Goal: Task Accomplishment & Management: Manage account settings

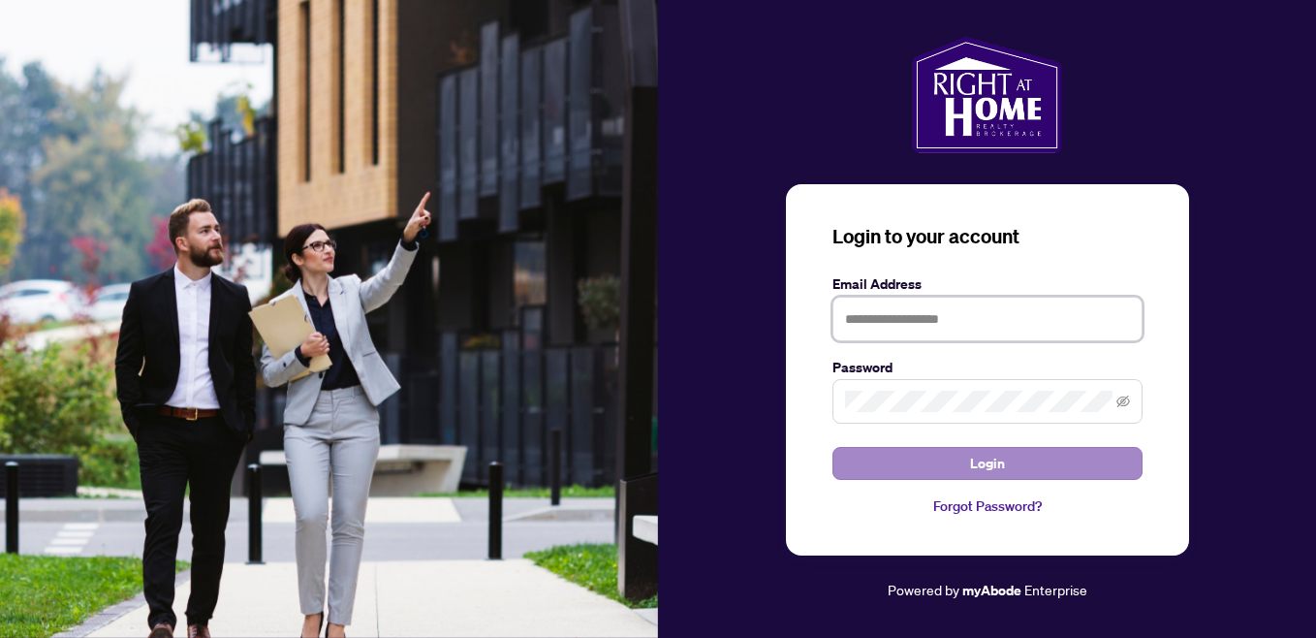
type input "**********"
click at [963, 450] on button "Login" at bounding box center [987, 463] width 310 height 33
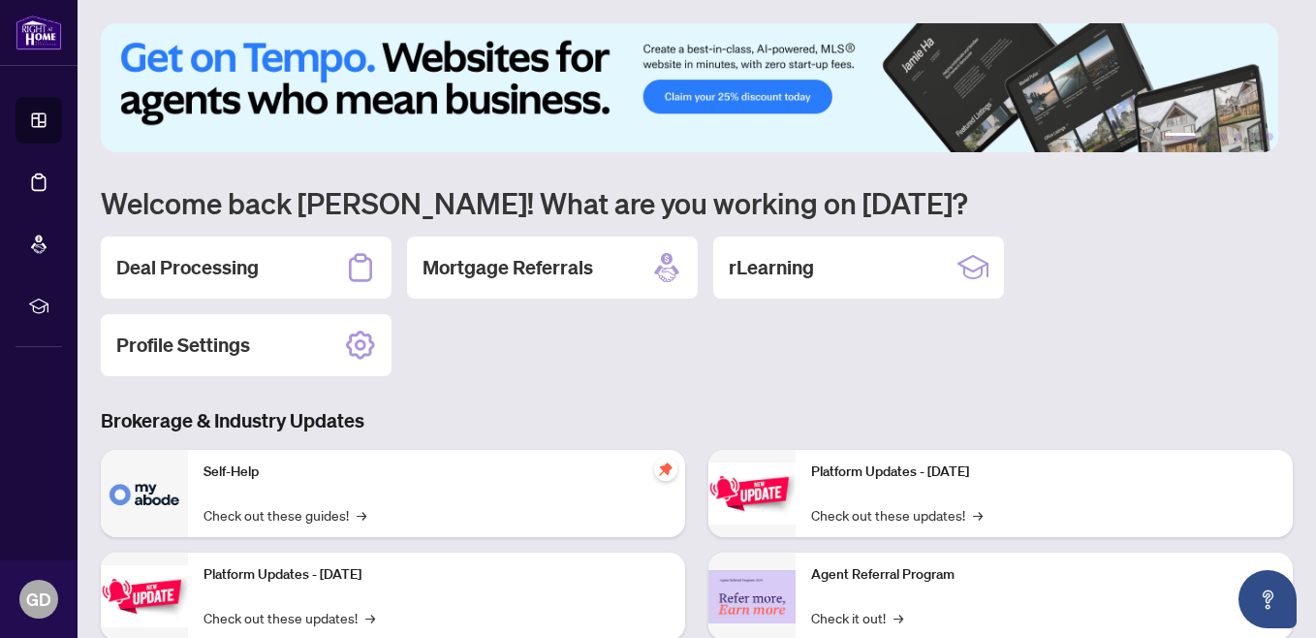
click at [690, 358] on div "Deal Processing Mortgage Referrals rLearning Profile Settings" at bounding box center [697, 306] width 1192 height 140
click at [255, 265] on h2 "Deal Processing" at bounding box center [187, 267] width 142 height 27
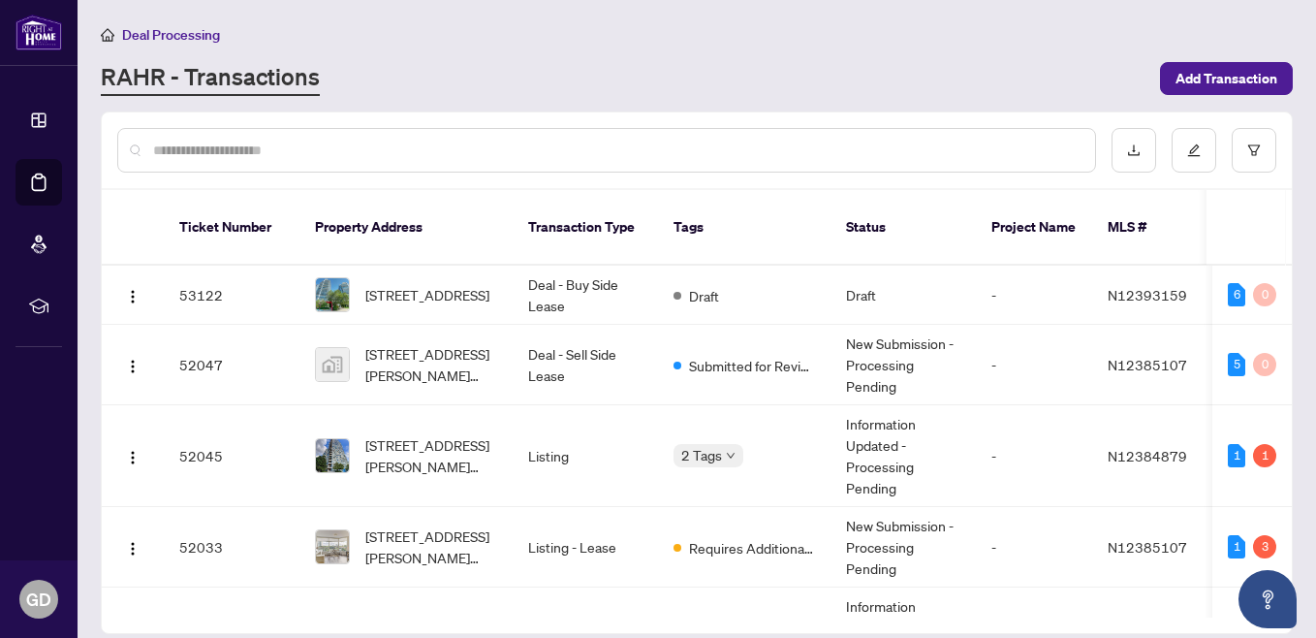
scroll to position [78, 0]
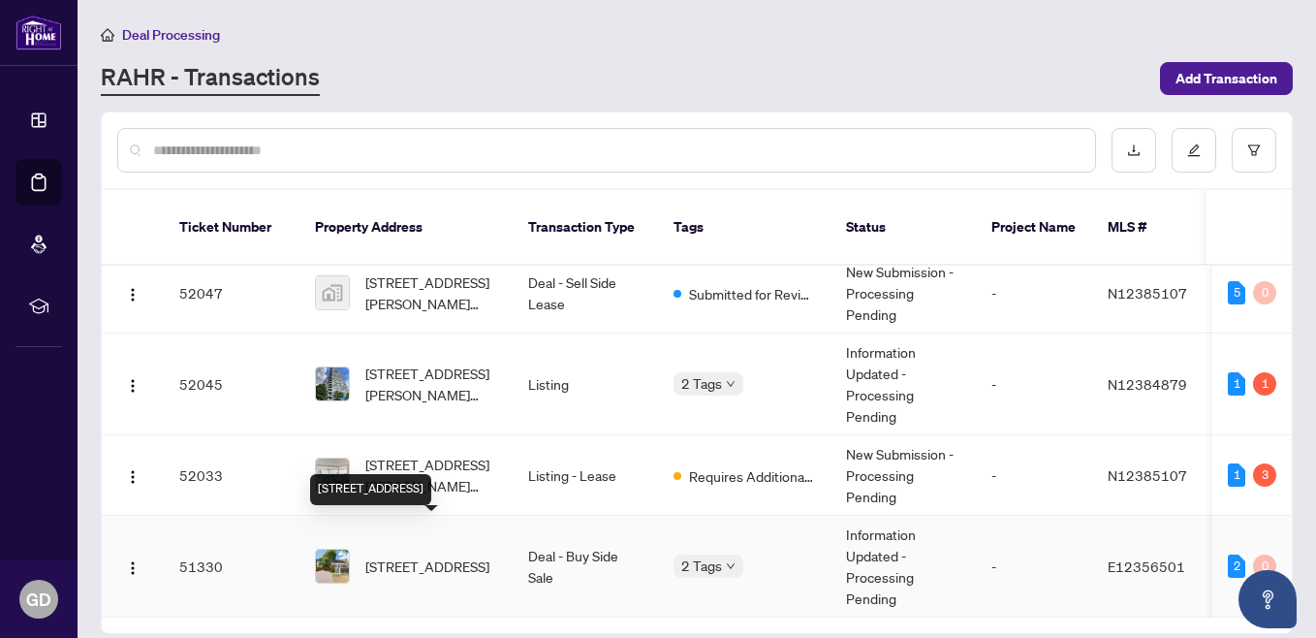
click at [415, 555] on span "[STREET_ADDRESS]" at bounding box center [427, 565] width 124 height 21
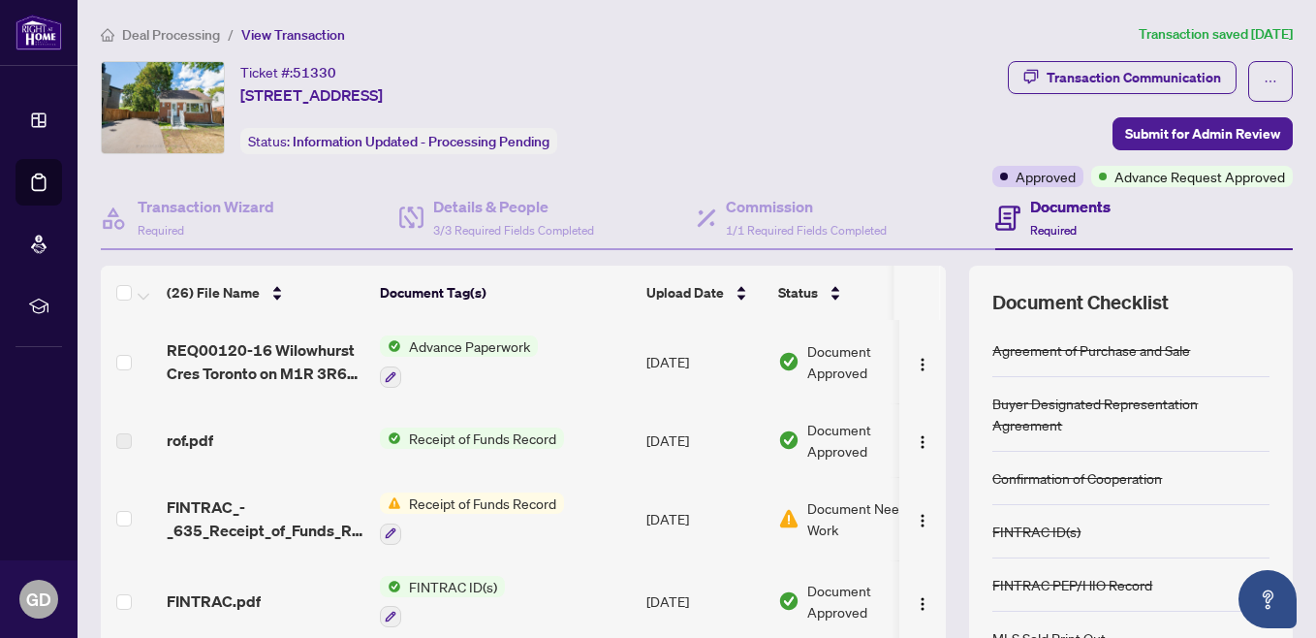
click at [940, 292] on th at bounding box center [943, 292] width 6 height 54
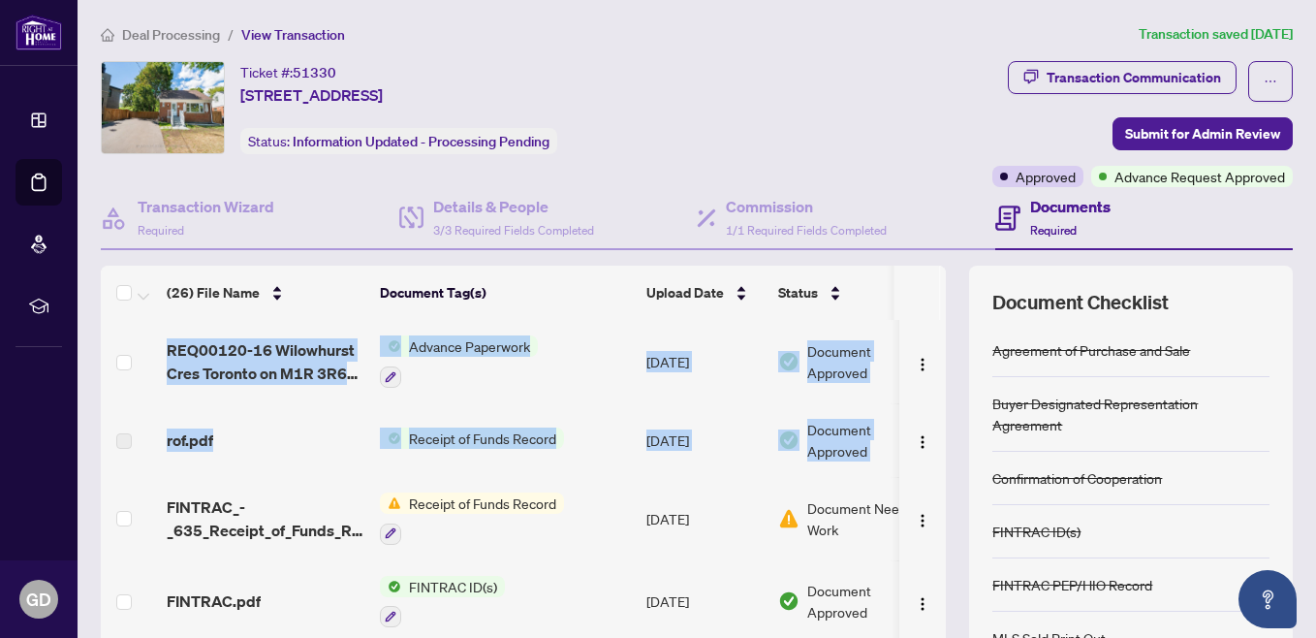
drag, startPoint x: 929, startPoint y: 292, endPoint x: 924, endPoint y: 414, distance: 122.2
click at [924, 414] on div "(26) File Name Document Tag(s) Upload Date Status REQ00120-16 Wilowhurst Cres […" at bounding box center [523, 456] width 845 height 382
click at [924, 414] on td at bounding box center [922, 440] width 47 height 74
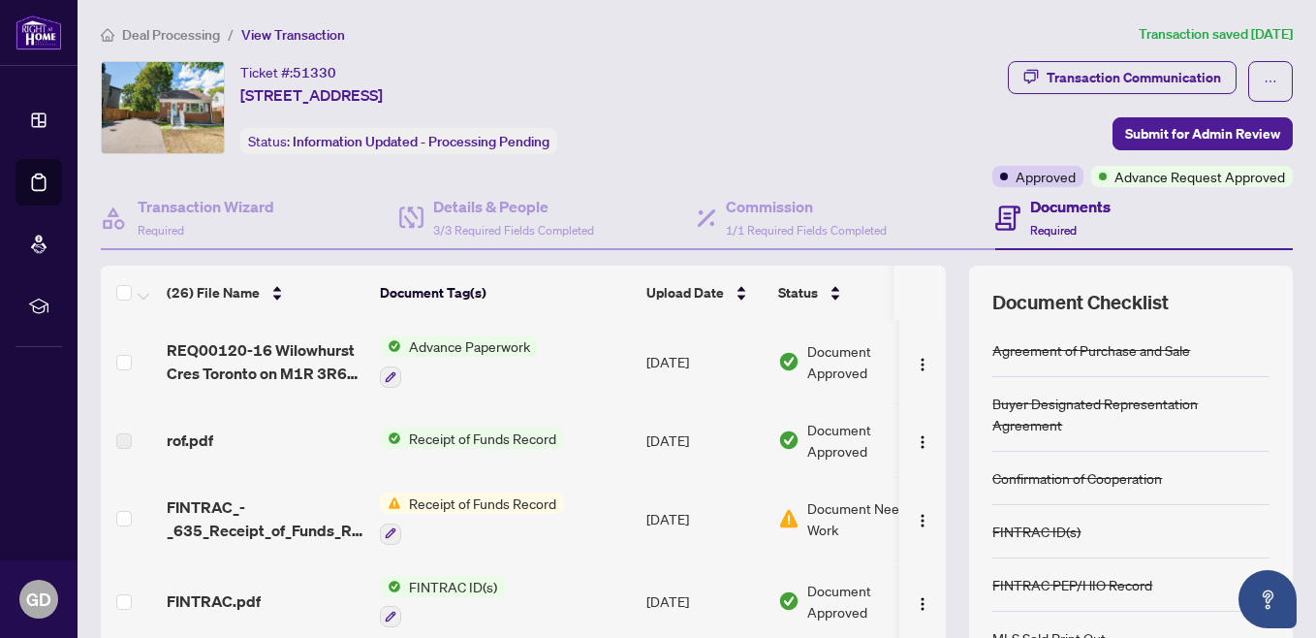
click at [881, 107] on div "Transaction Communication Submit for Admin Review Approved Advance Request Appr…" at bounding box center [1036, 124] width 514 height 126
click at [915, 525] on img "button" at bounding box center [923, 521] width 16 height 16
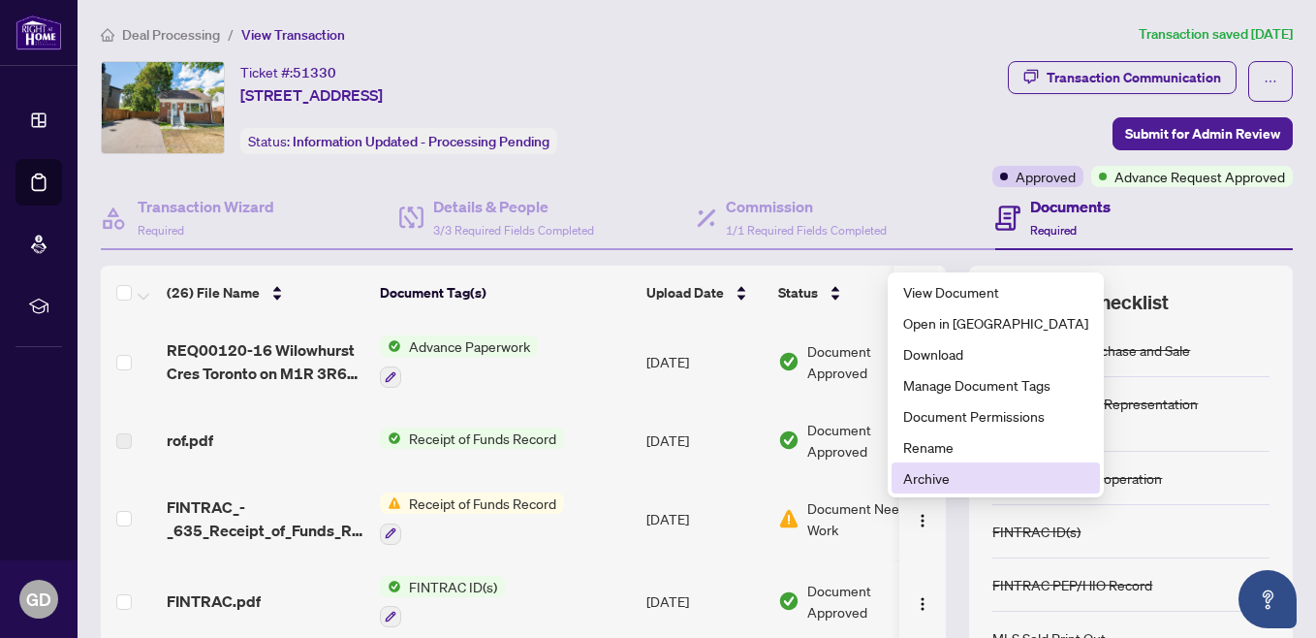
click at [950, 480] on span "Archive" at bounding box center [995, 477] width 185 height 21
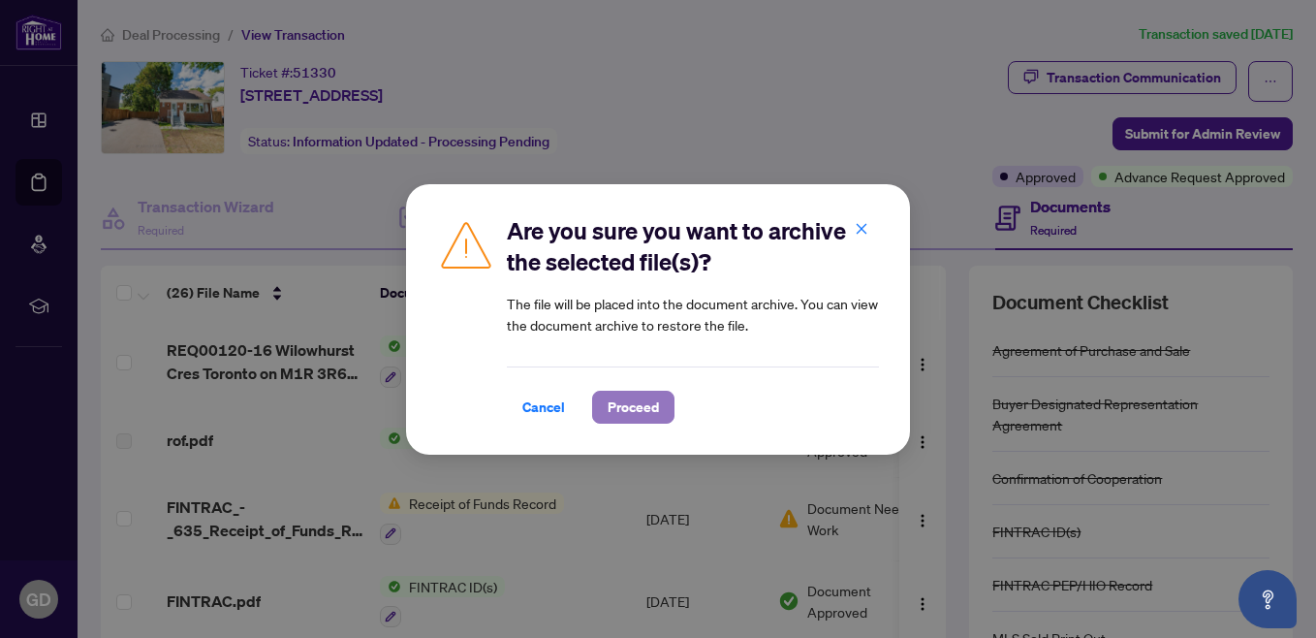
click at [609, 398] on span "Proceed" at bounding box center [632, 406] width 51 height 31
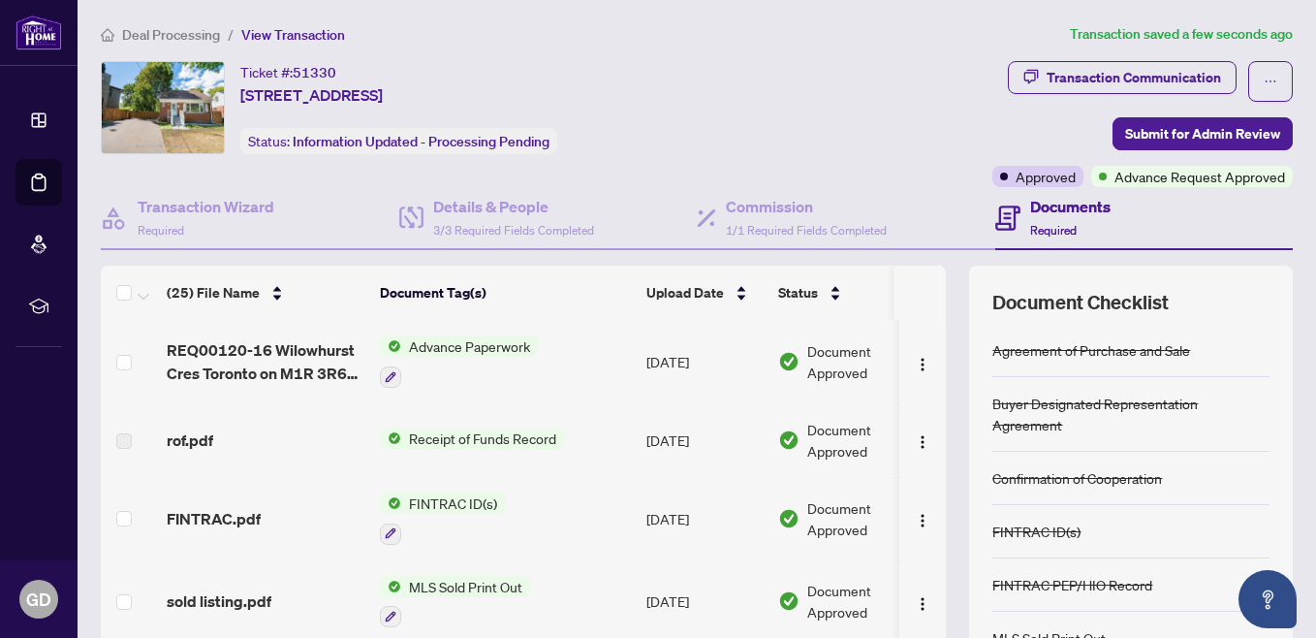
drag, startPoint x: 933, startPoint y: 283, endPoint x: 926, endPoint y: 295, distance: 13.5
click at [926, 295] on div "(25) File Name Document Tag(s) Upload Date Status REQ00120-16 Wilowhurst Cres […" at bounding box center [697, 502] width 1192 height 475
click at [940, 295] on th at bounding box center [943, 292] width 6 height 54
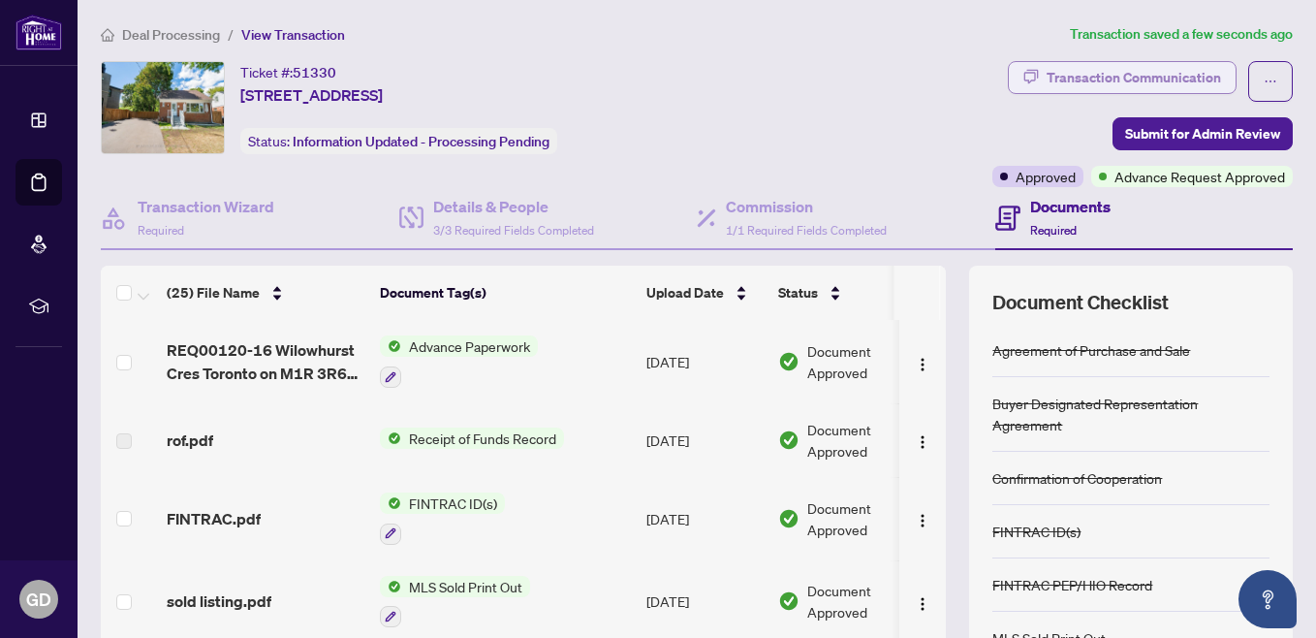
click at [1173, 75] on div "Transaction Communication" at bounding box center [1133, 77] width 174 height 31
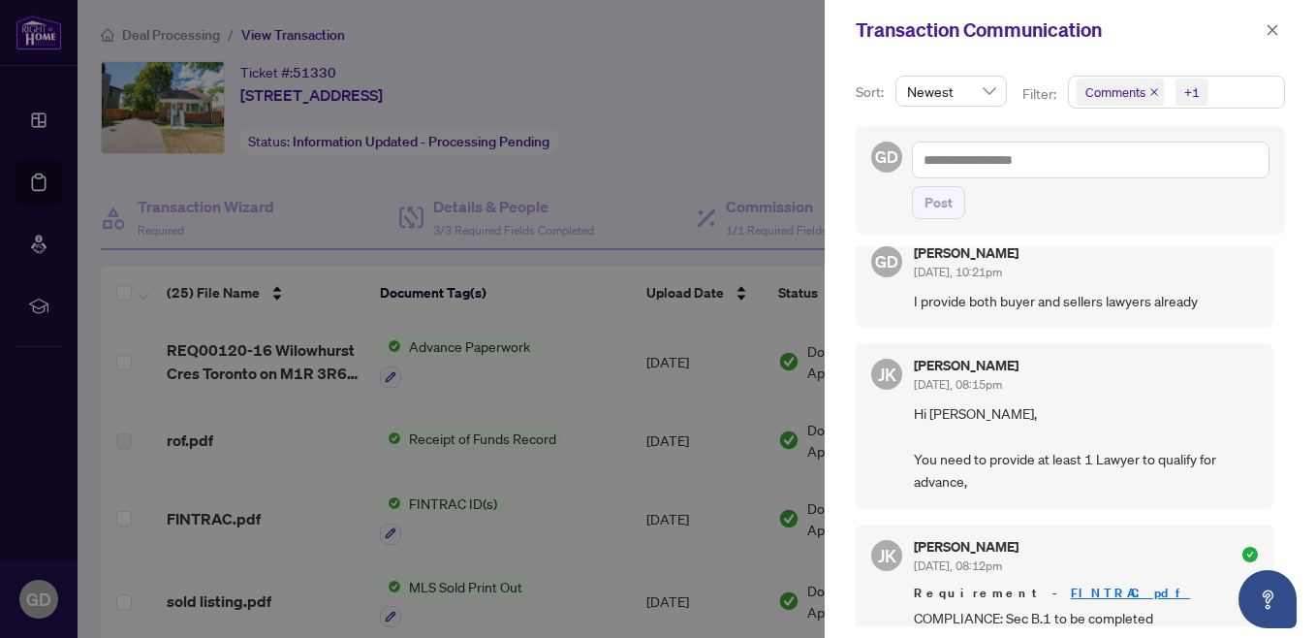
scroll to position [559, 0]
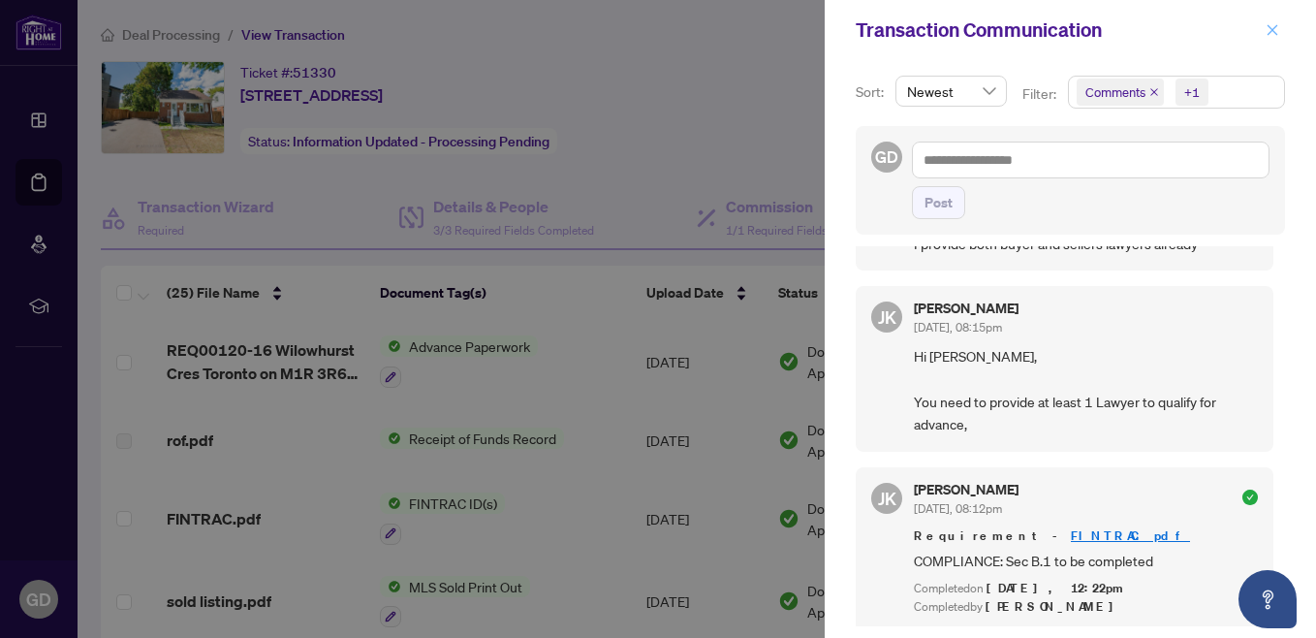
click at [1268, 38] on span "button" at bounding box center [1272, 30] width 14 height 31
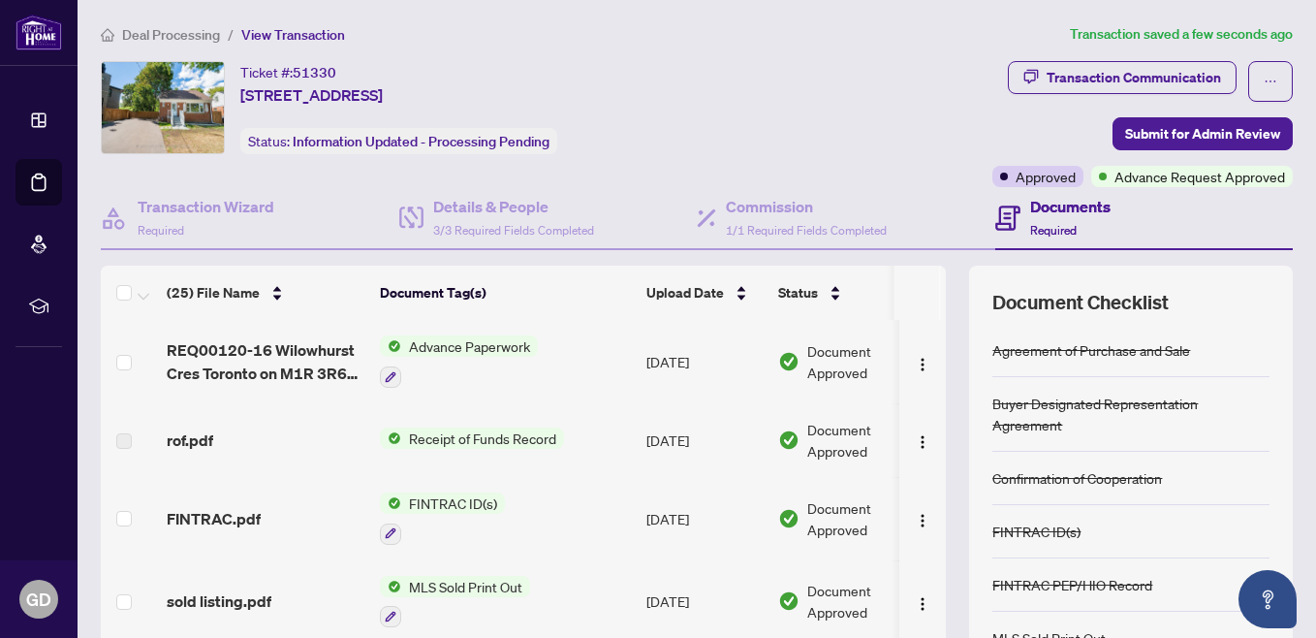
click at [781, 30] on ol "Deal Processing / View Transaction" at bounding box center [581, 34] width 961 height 22
click at [736, 97] on div "Ticket #: 51330 [STREET_ADDRESS] Status: Information Updated - Processing Pendi…" at bounding box center [436, 107] width 670 height 93
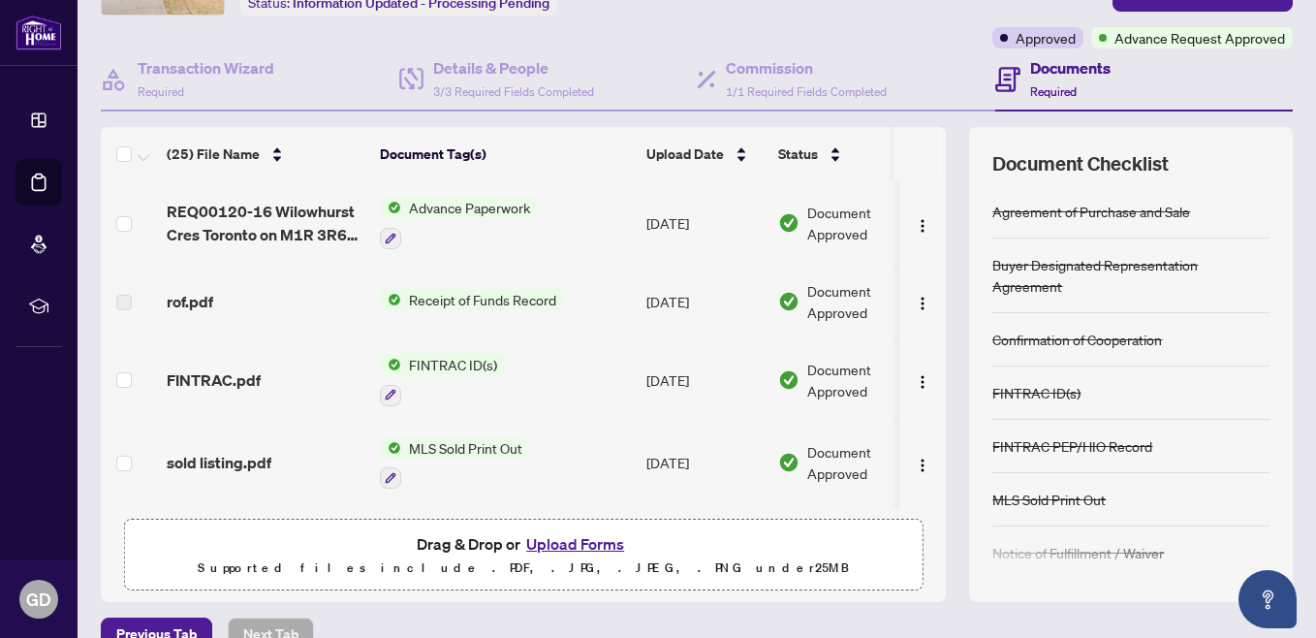
scroll to position [173, 0]
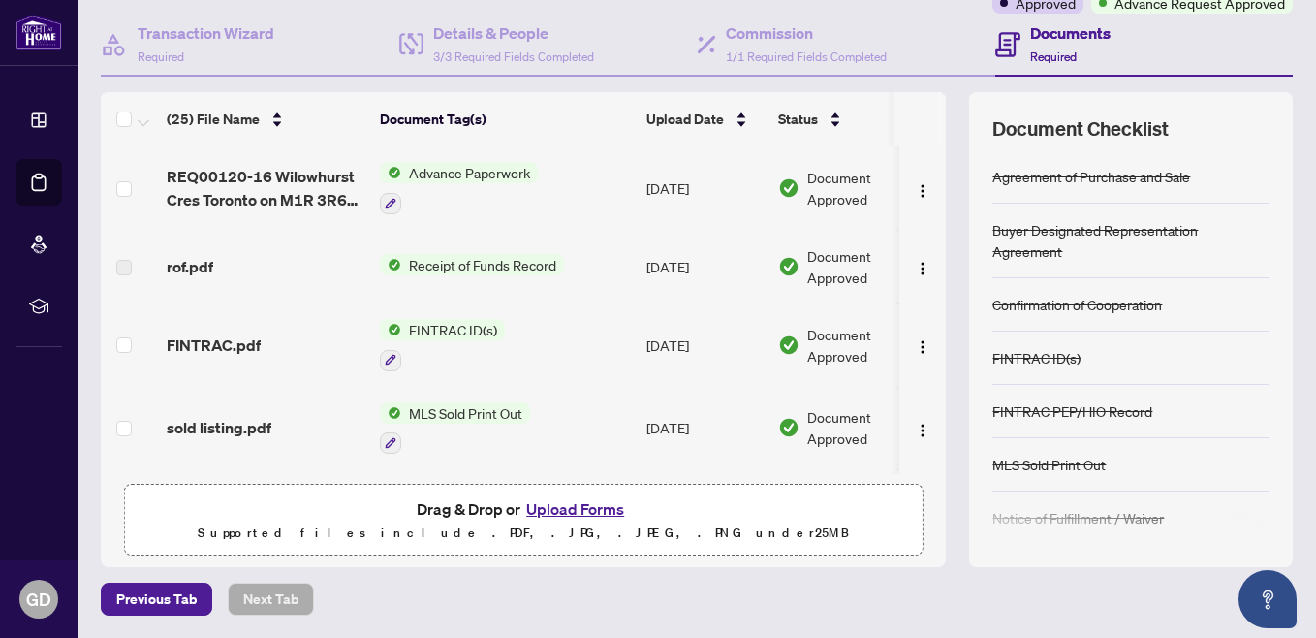
click at [1271, 412] on div "Document Checklist Agreement of Purchase and Sale Buyer Designated Representati…" at bounding box center [1131, 329] width 324 height 475
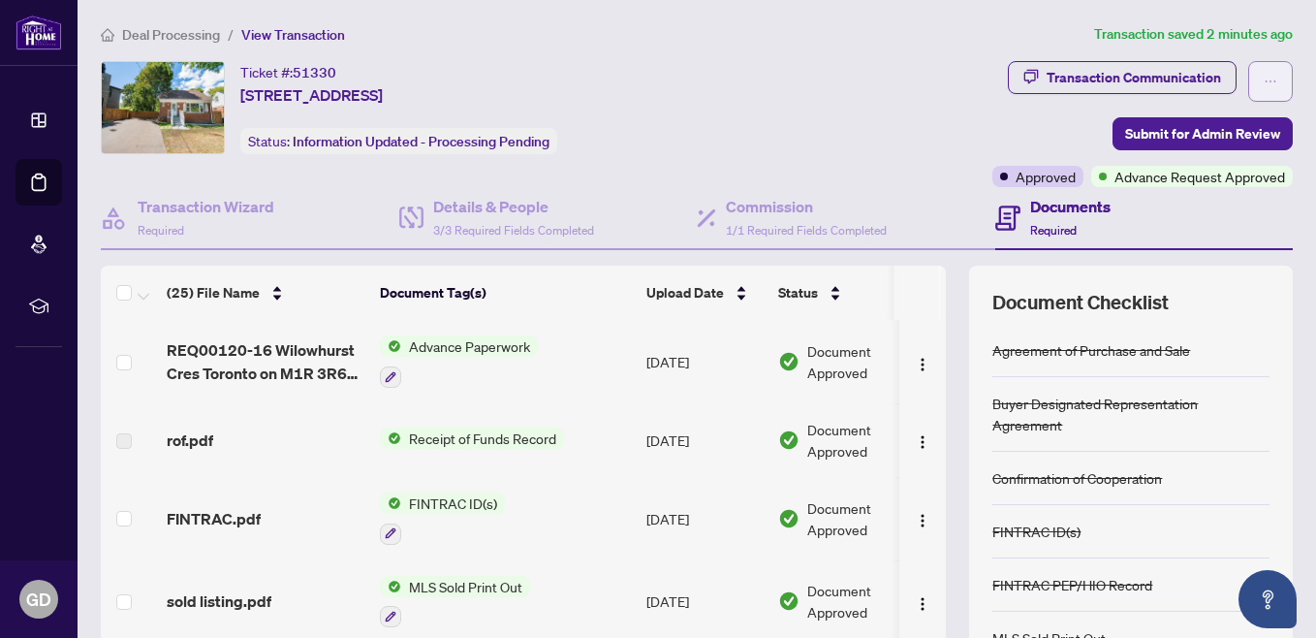
click at [1263, 70] on span "button" at bounding box center [1270, 81] width 14 height 31
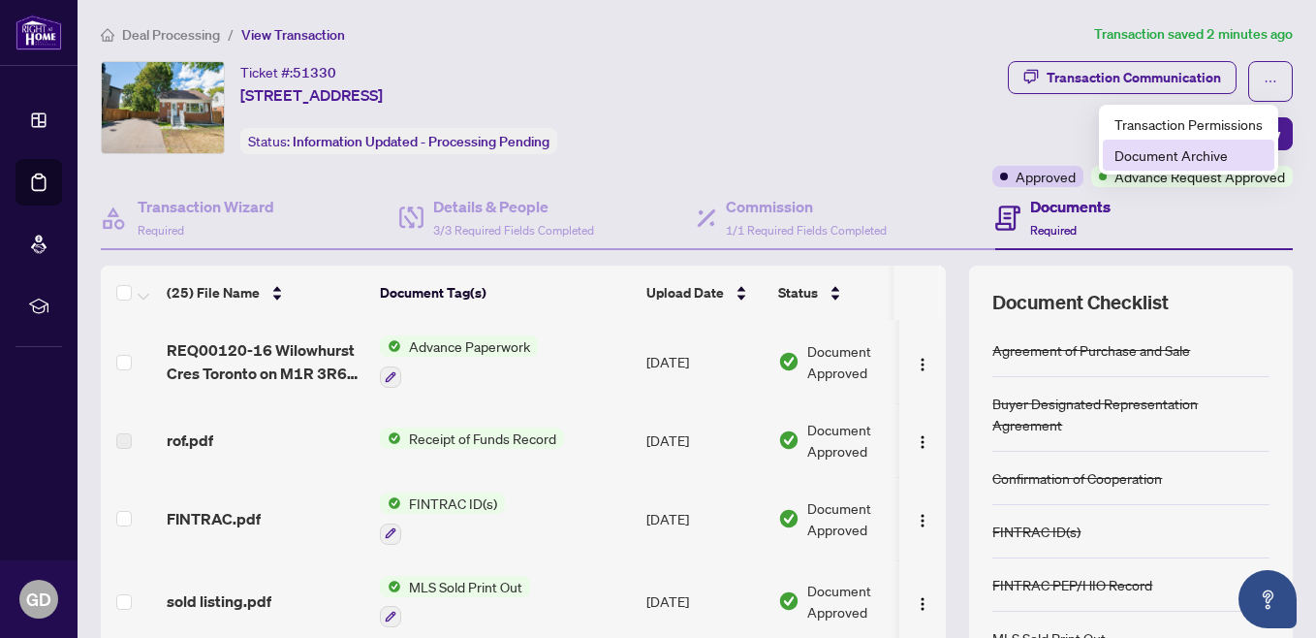
click at [1178, 166] on li "Document Archive" at bounding box center [1188, 155] width 171 height 31
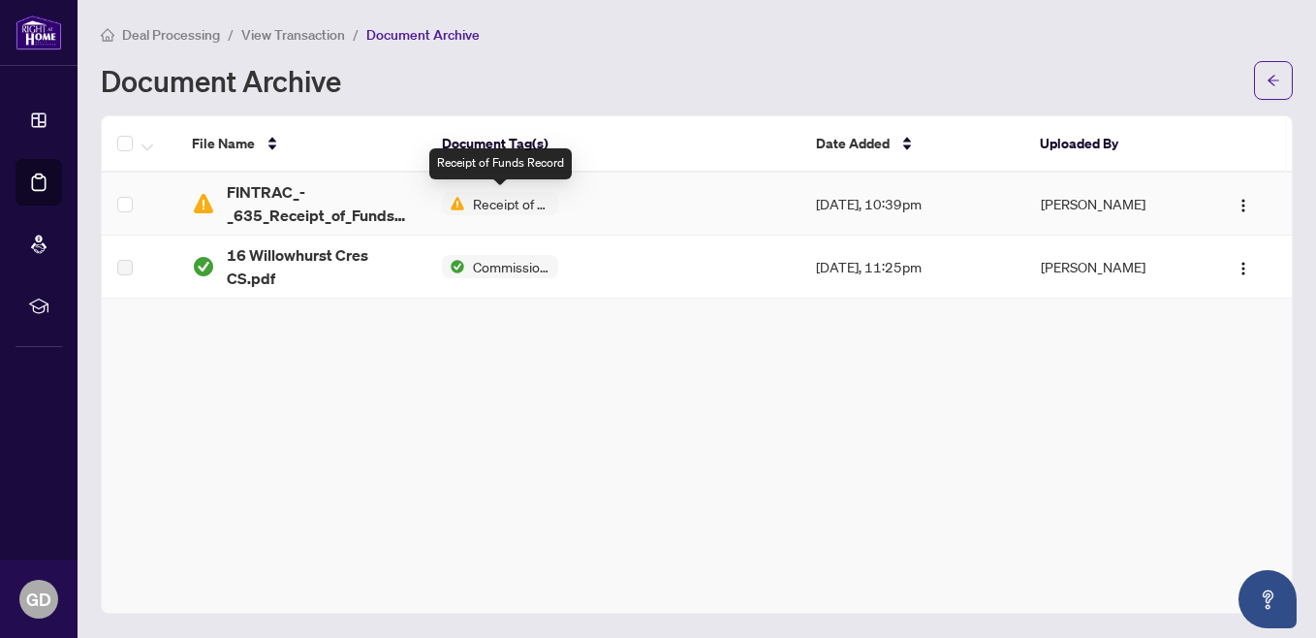
click at [492, 210] on span "Receipt of Funds Record" at bounding box center [500, 203] width 116 height 23
click at [1244, 208] on img "button" at bounding box center [1243, 206] width 16 height 16
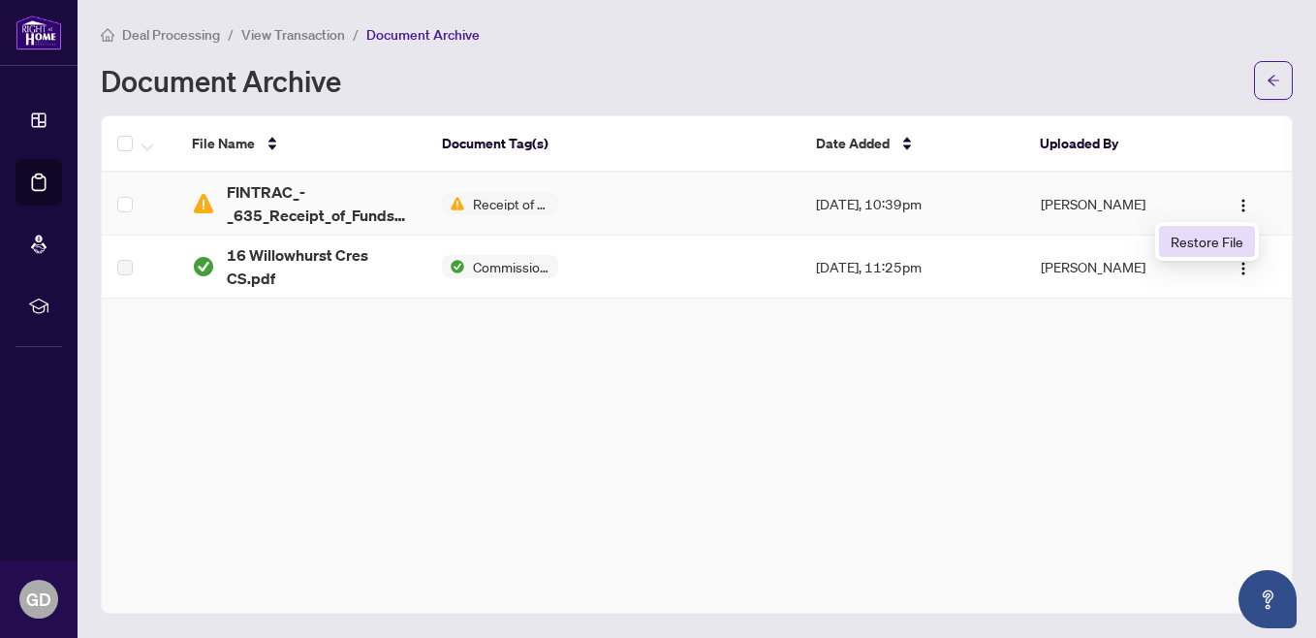
click at [1203, 233] on span "Restore File" at bounding box center [1206, 241] width 73 height 21
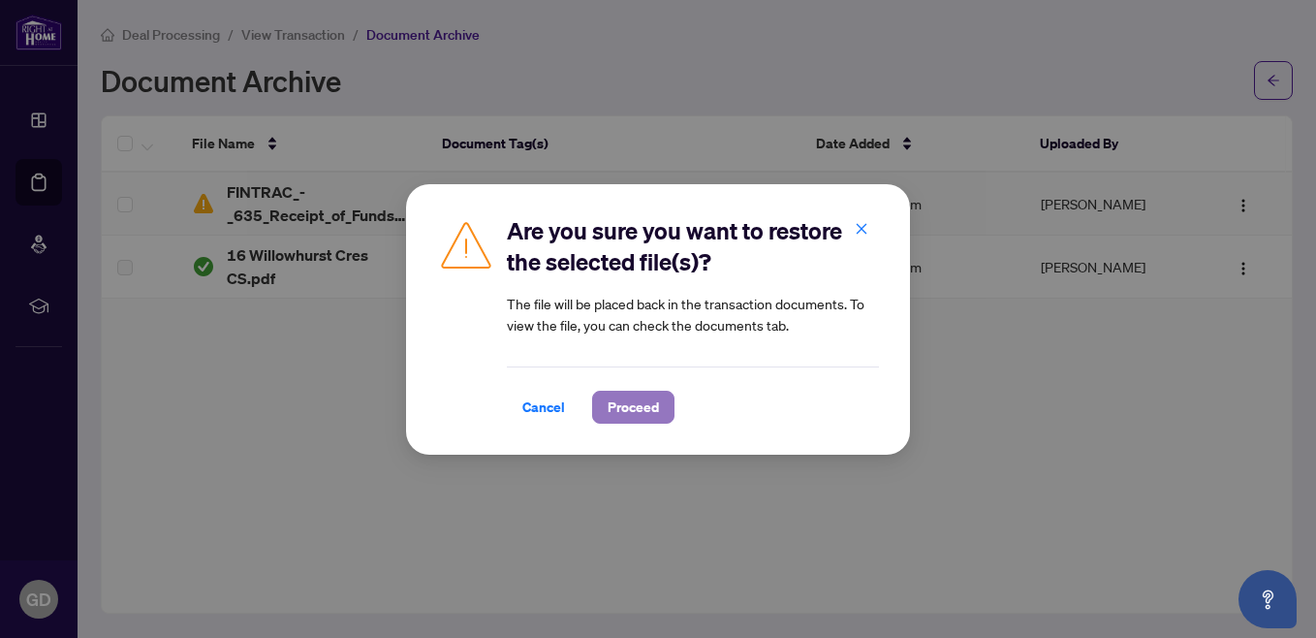
click at [617, 414] on span "Proceed" at bounding box center [632, 406] width 51 height 31
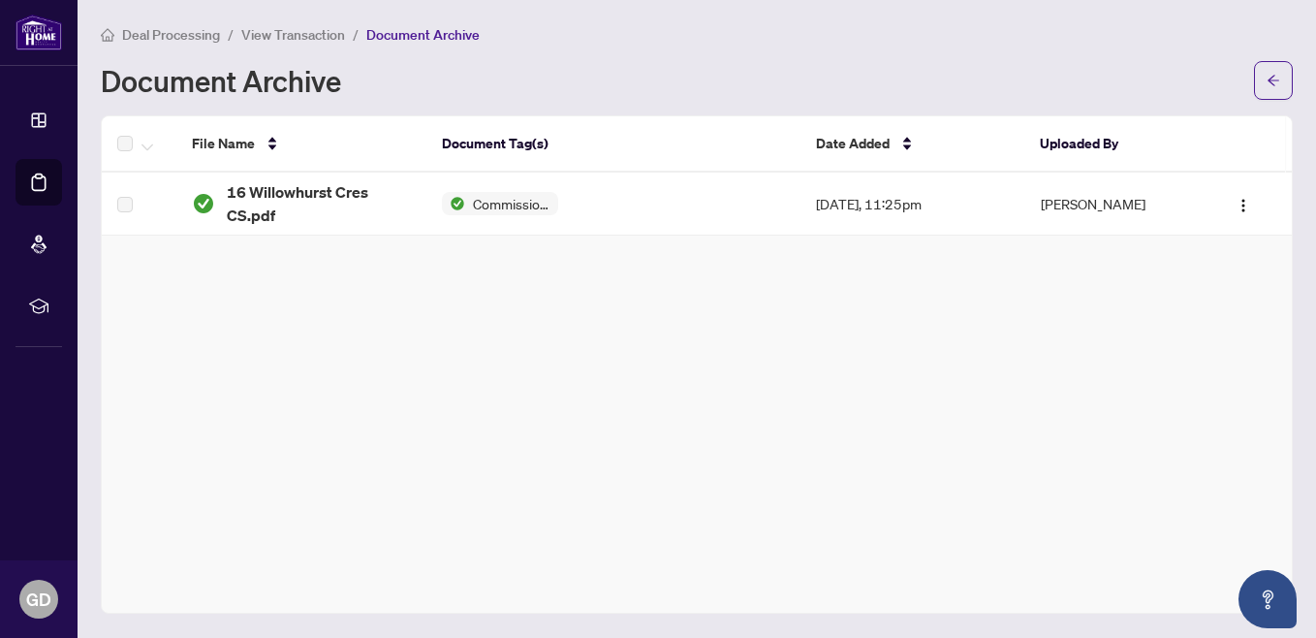
click at [301, 36] on span "View Transaction" at bounding box center [293, 34] width 104 height 17
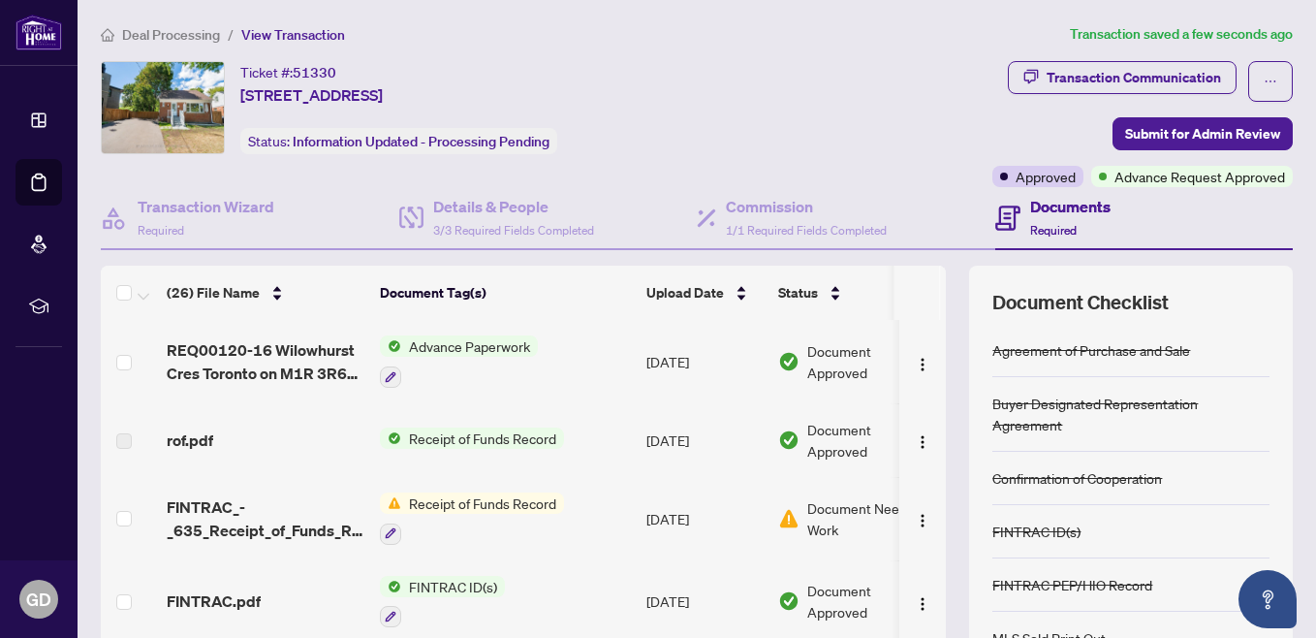
click at [814, 517] on span "Document Needs Work" at bounding box center [867, 518] width 120 height 43
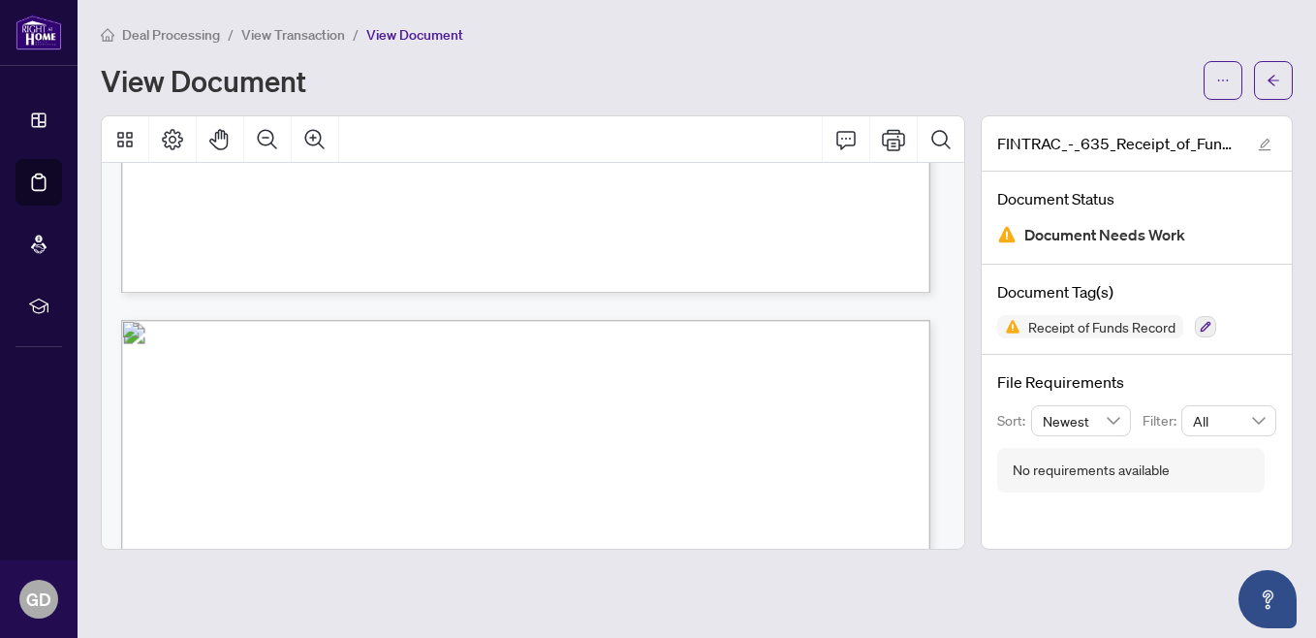
scroll to position [2022, 0]
click at [278, 30] on span "View Transaction" at bounding box center [293, 34] width 104 height 17
